Goal: Task Accomplishment & Management: Use online tool/utility

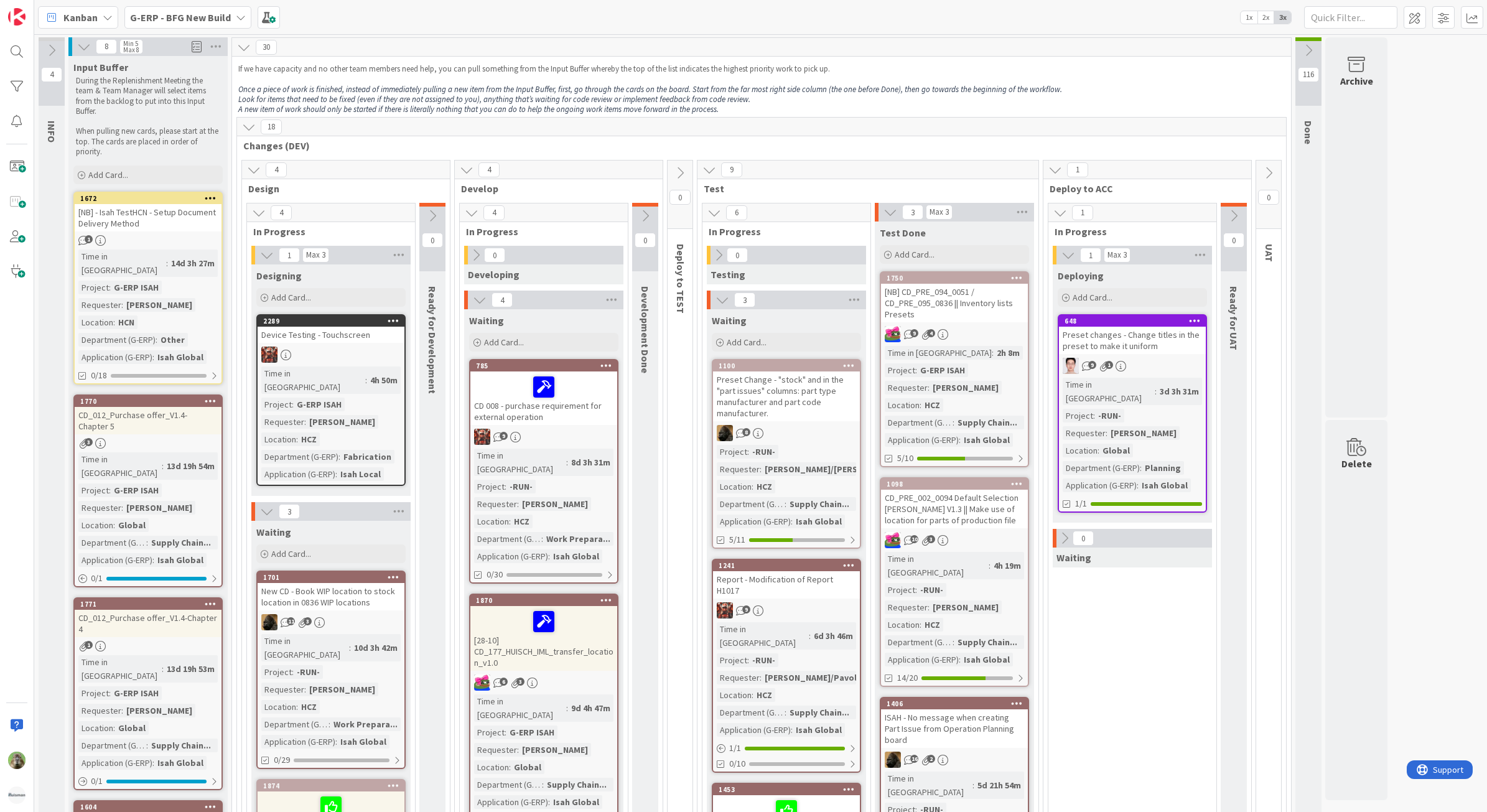
click at [215, 26] on div "G-ERP - BFG New Build" at bounding box center [188, 17] width 127 height 23
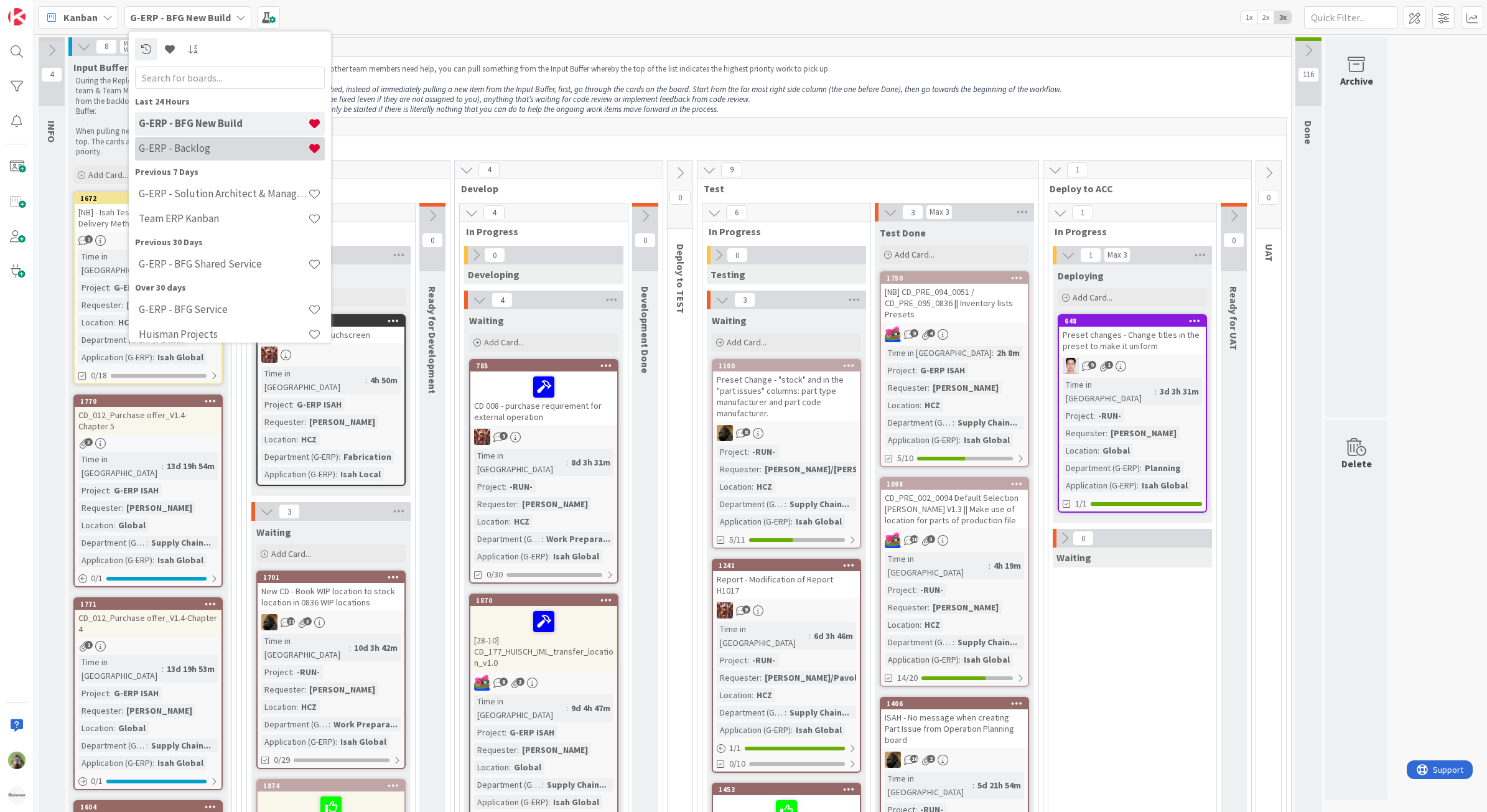
click at [218, 141] on div "G-ERP - Backlog" at bounding box center [230, 148] width 190 height 24
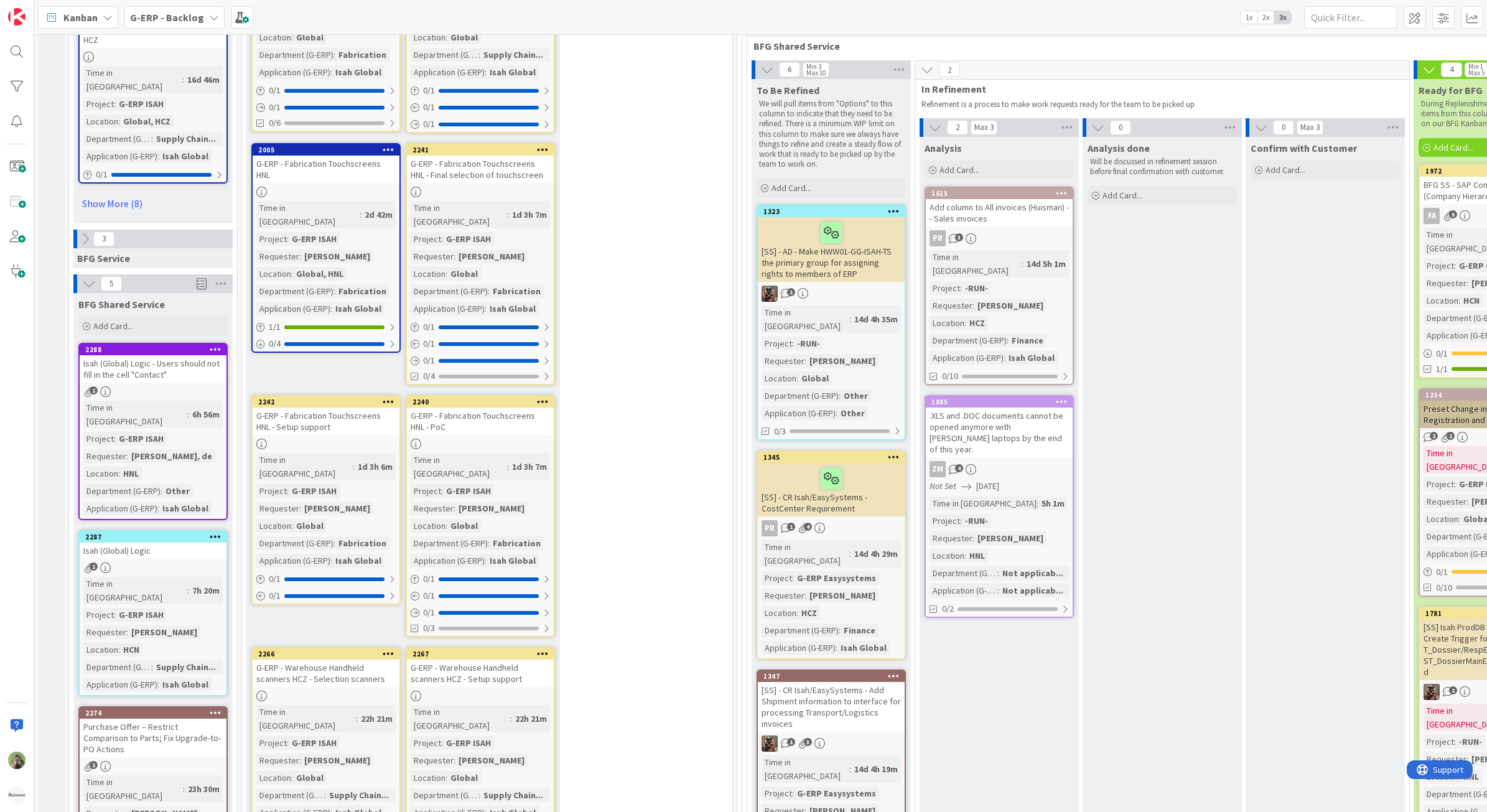
scroll to position [2022, 0]
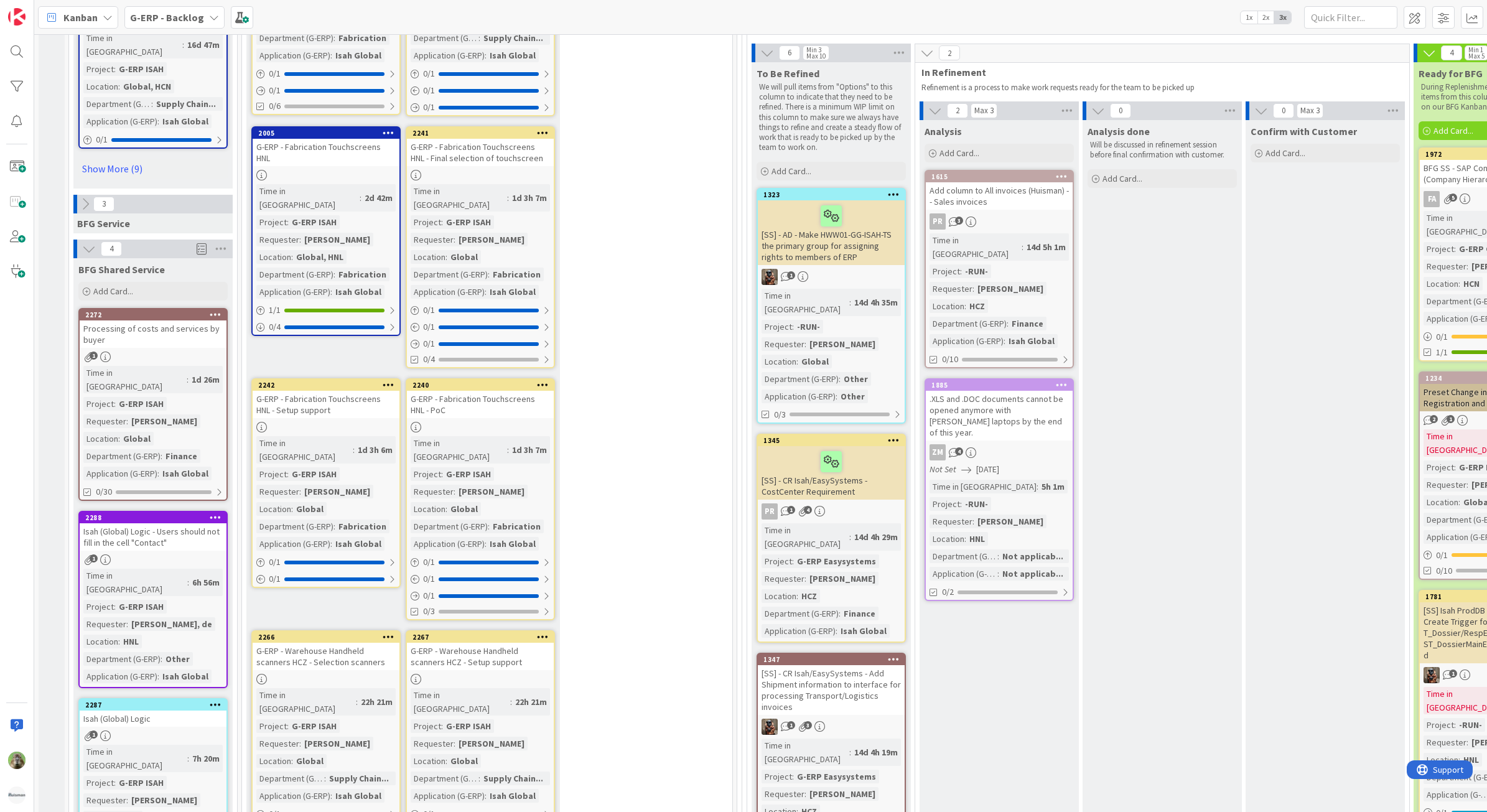
drag, startPoint x: 702, startPoint y: 224, endPoint x: 688, endPoint y: 232, distance: 16.1
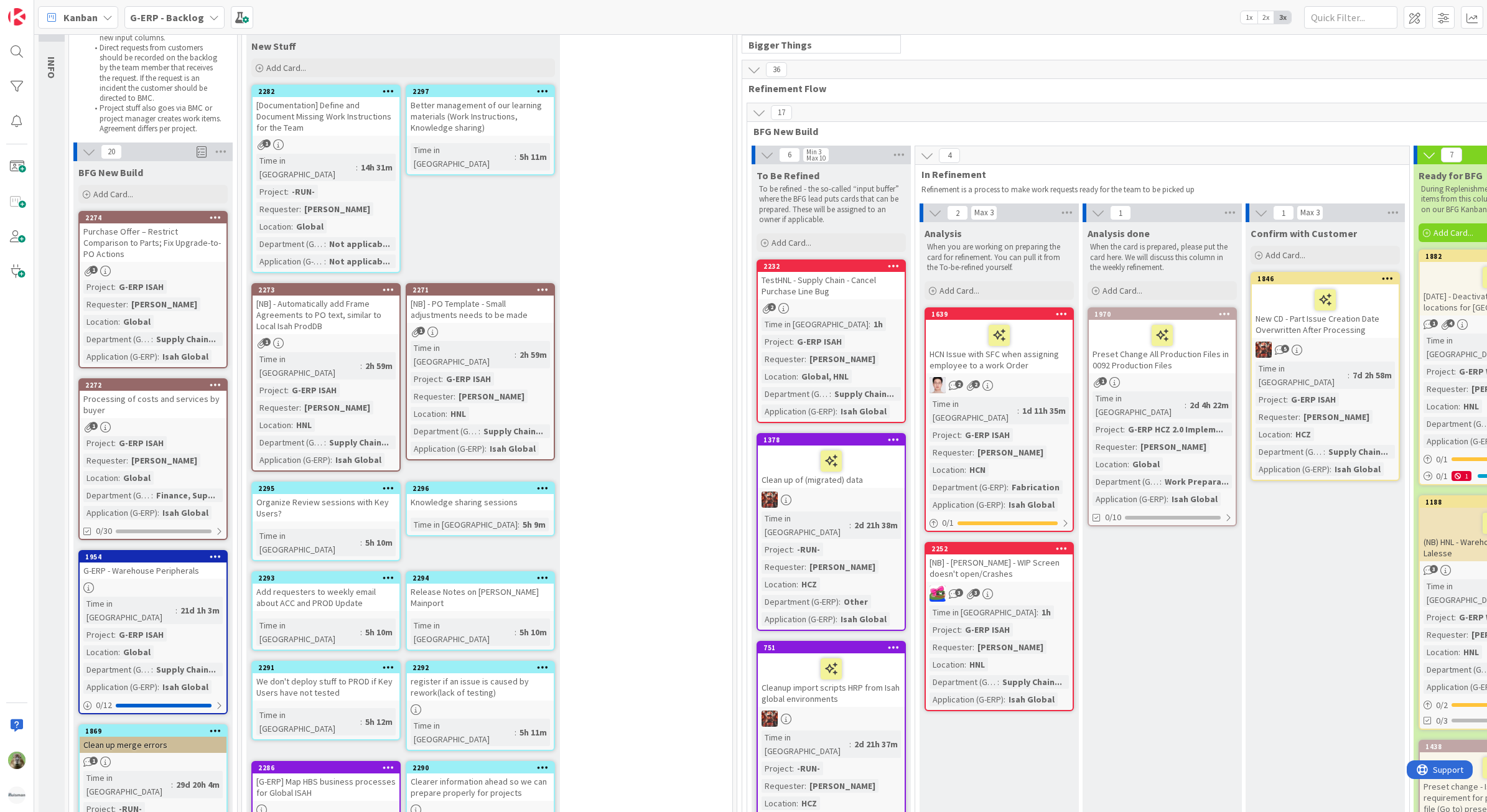
scroll to position [0, 0]
